Goal: Task Accomplishment & Management: Use online tool/utility

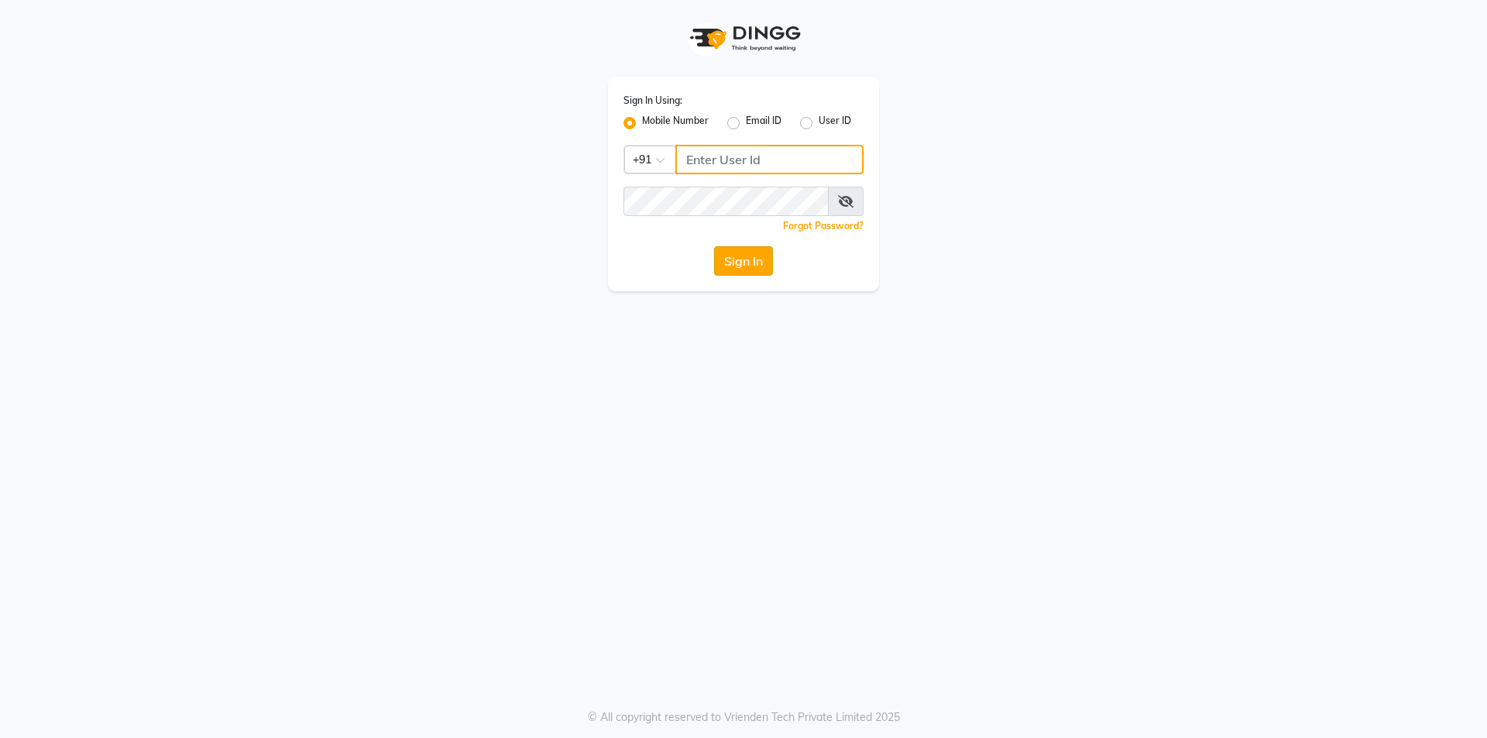
type input "7708684316"
click at [740, 251] on button "Sign In" at bounding box center [743, 260] width 59 height 29
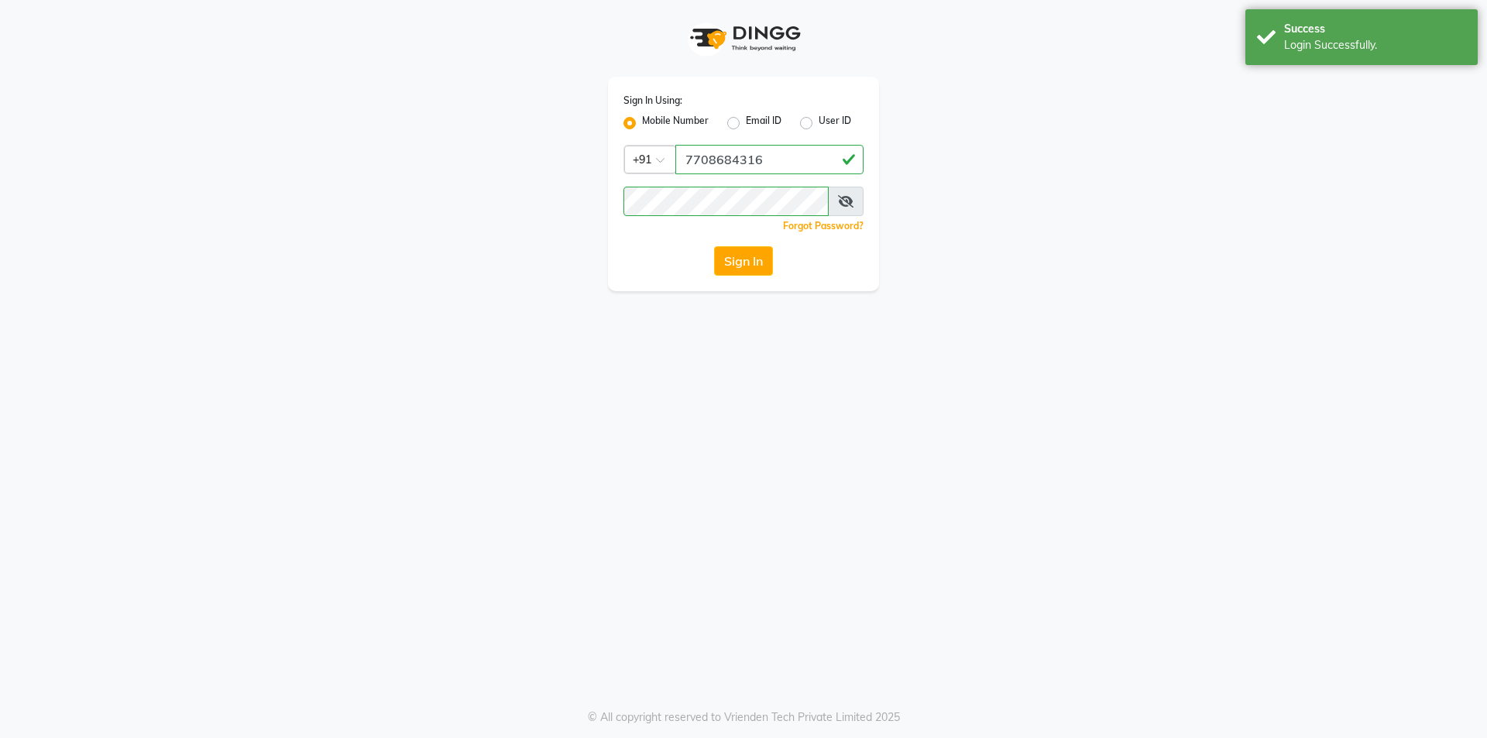
select select "service"
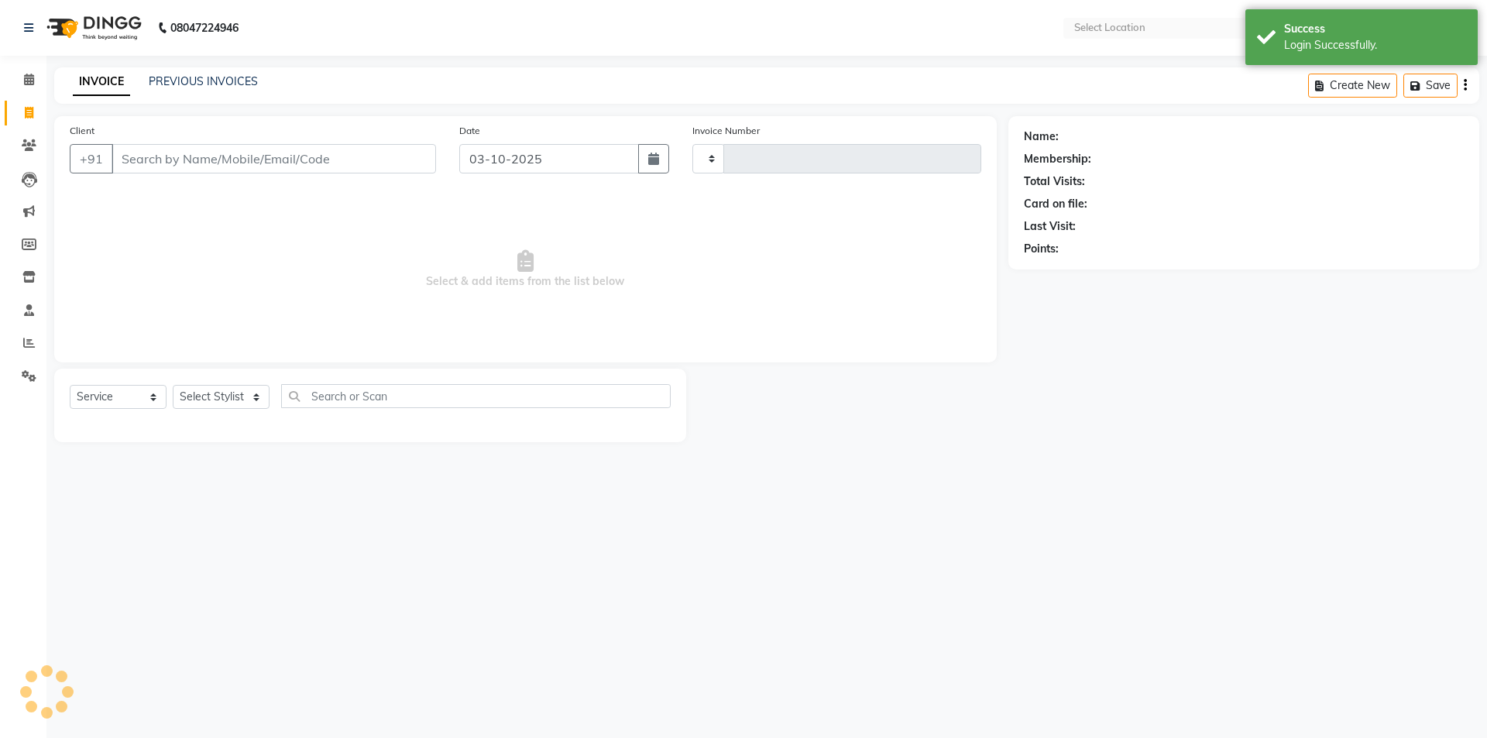
type input "1750"
select select "en"
select select "7773"
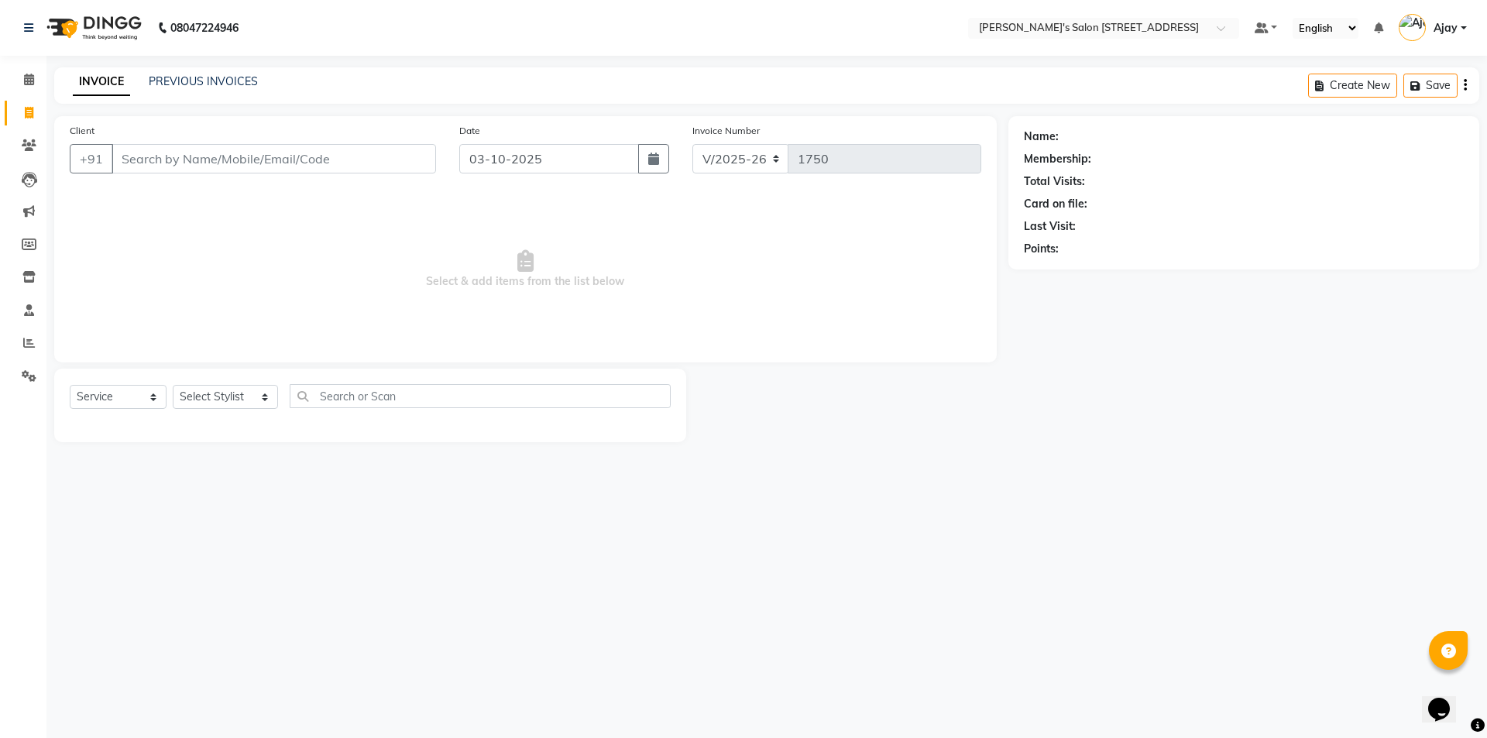
drag, startPoint x: 623, startPoint y: 280, endPoint x: 560, endPoint y: 279, distance: 62.7
click at [560, 279] on span "Select & add items from the list below" at bounding box center [526, 269] width 912 height 155
click at [585, 209] on span "Select & add items from the list below" at bounding box center [526, 269] width 912 height 155
